Goal: Answer question/provide support: Share knowledge or assist other users

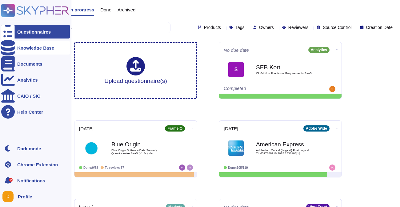
click at [18, 47] on div "Knowledge Base" at bounding box center [35, 48] width 37 height 5
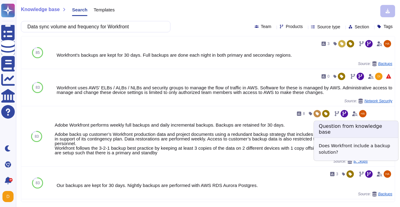
click at [357, 163] on span "Backups" at bounding box center [361, 161] width 14 height 4
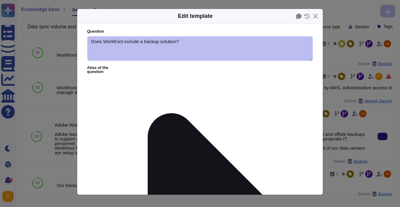
type textarea "Does Workfront include a backup solution?"
type textarea "Adobe Workfront performs weekly full backups and daily incremental backups. Bac…"
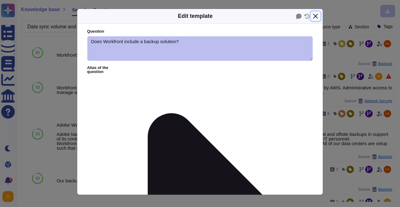
click at [315, 16] on button "Close" at bounding box center [316, 16] width 10 height 10
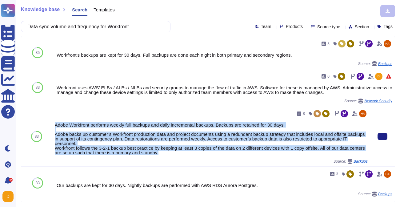
drag, startPoint x: 56, startPoint y: 129, endPoint x: 180, endPoint y: 161, distance: 127.8
click at [180, 161] on div "8 Adobe Workfront performs weekly full backups and daily incremental backups. B…" at bounding box center [211, 136] width 313 height 55
copy div "Adobe Workfront performs weekly full backups and daily incremental backups. Bac…"
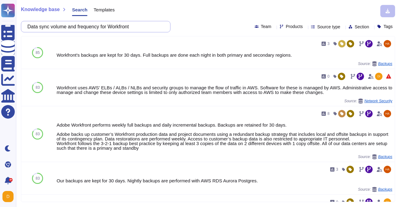
click at [144, 26] on input "Data sync volume and frequency for Workfront" at bounding box center [94, 26] width 140 height 11
paste input "retention policies, compliance"
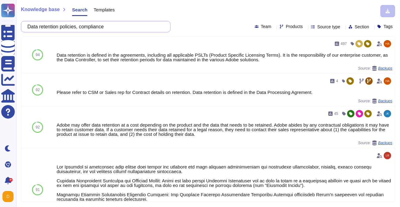
type input "Data retention policies, compliance"
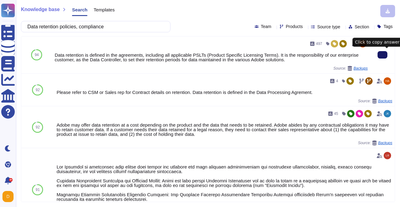
click at [386, 57] on button at bounding box center [383, 54] width 10 height 7
